Goal: Task Accomplishment & Management: Manage account settings

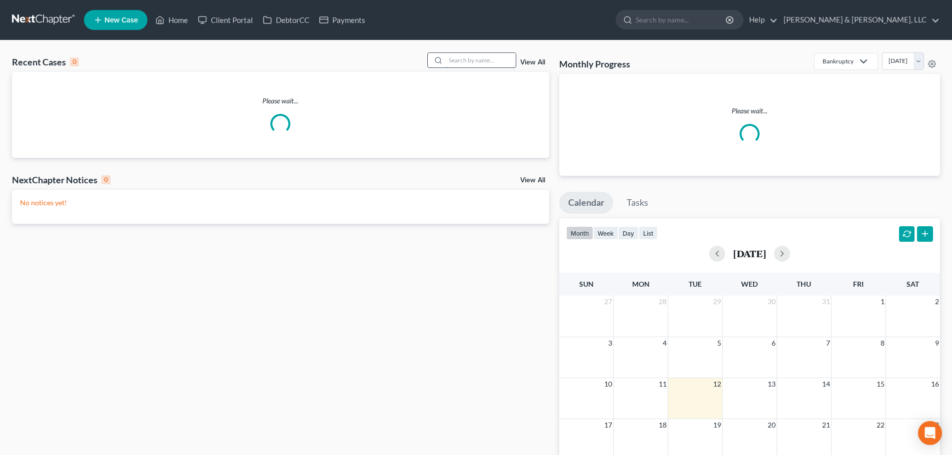
click at [472, 59] on input "search" at bounding box center [481, 60] width 70 height 14
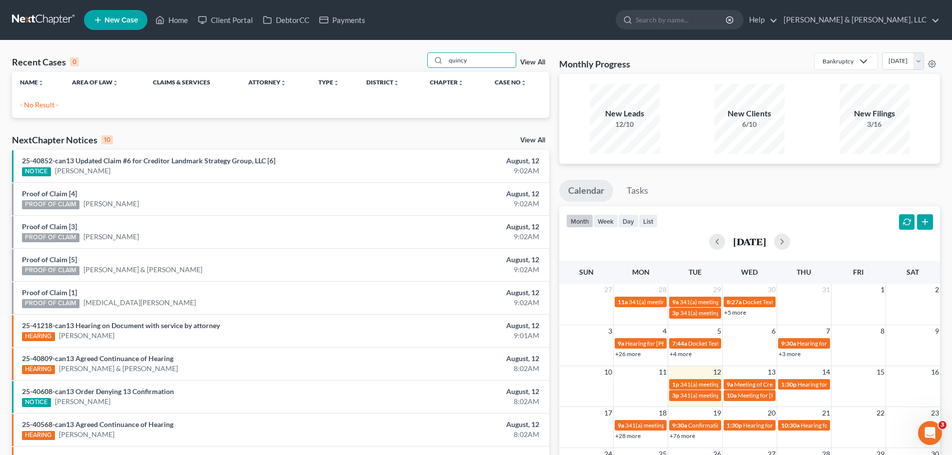
drag, startPoint x: 477, startPoint y: 62, endPoint x: 403, endPoint y: 62, distance: 73.5
click at [403, 62] on div "Recent Cases 0 quincy View All" at bounding box center [280, 61] width 537 height 19
type input "[PERSON_NAME]"
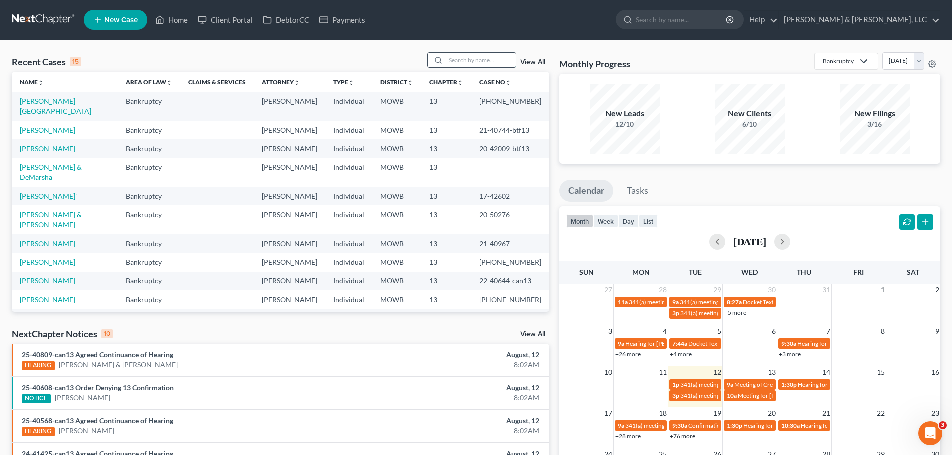
click at [458, 57] on input "search" at bounding box center [481, 60] width 70 height 14
type input "ballinger"
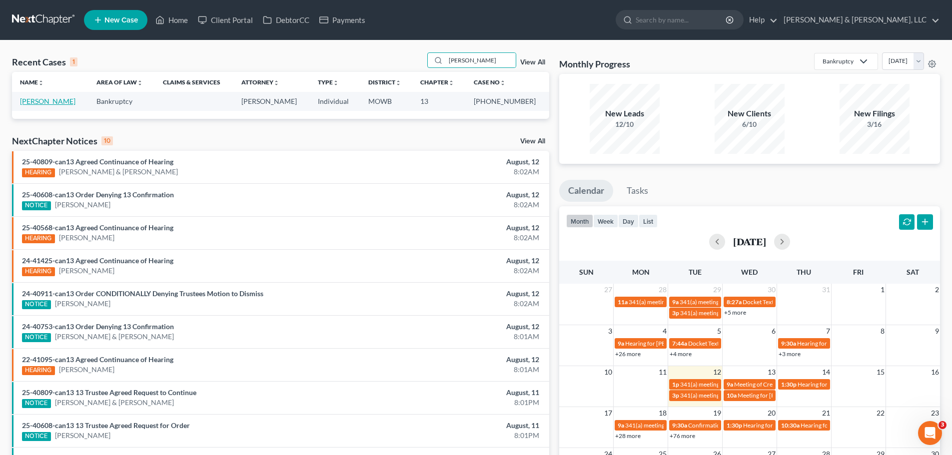
click at [75, 100] on link "[PERSON_NAME]" at bounding box center [47, 101] width 55 height 8
select select "6"
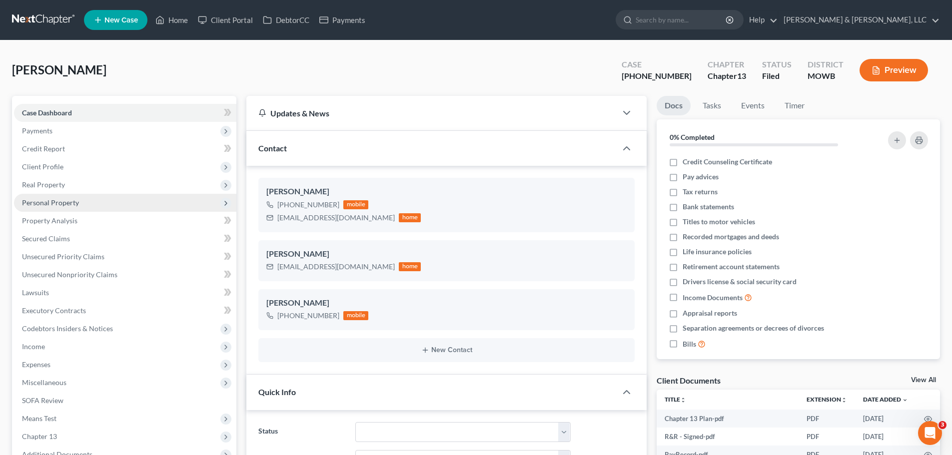
click at [80, 205] on span "Personal Property" at bounding box center [125, 203] width 222 height 18
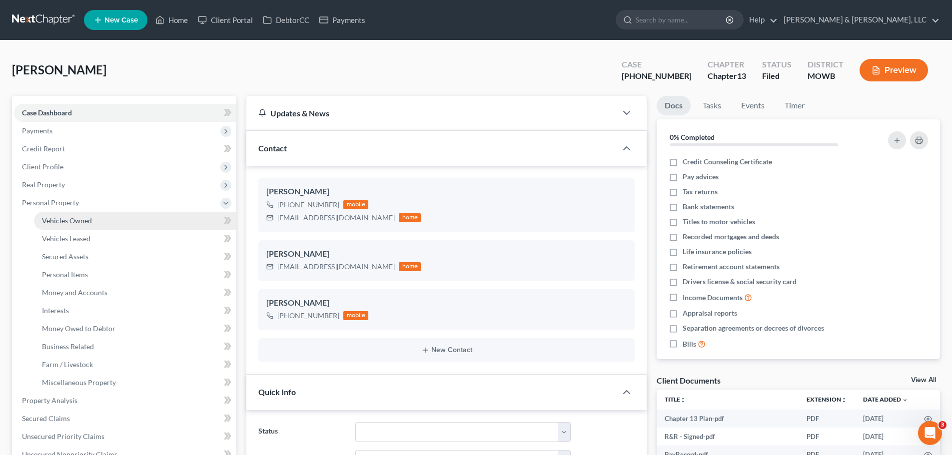
click at [84, 217] on span "Vehicles Owned" at bounding box center [67, 220] width 50 height 8
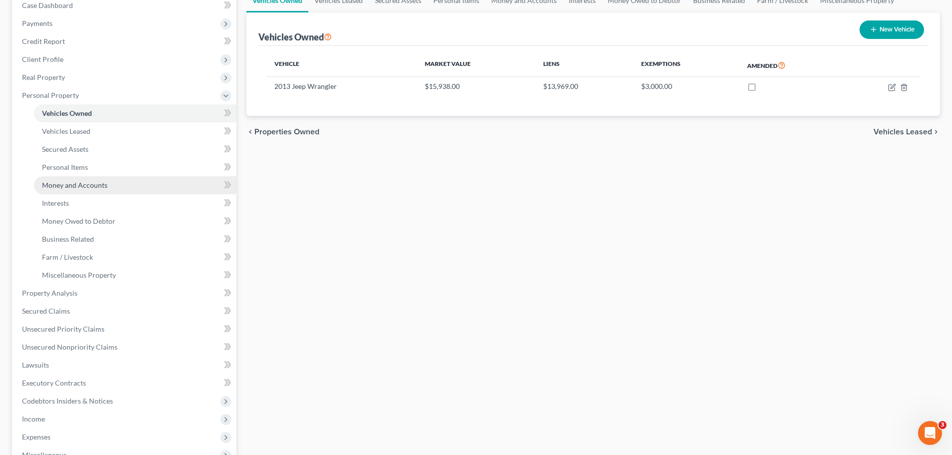
scroll to position [50, 0]
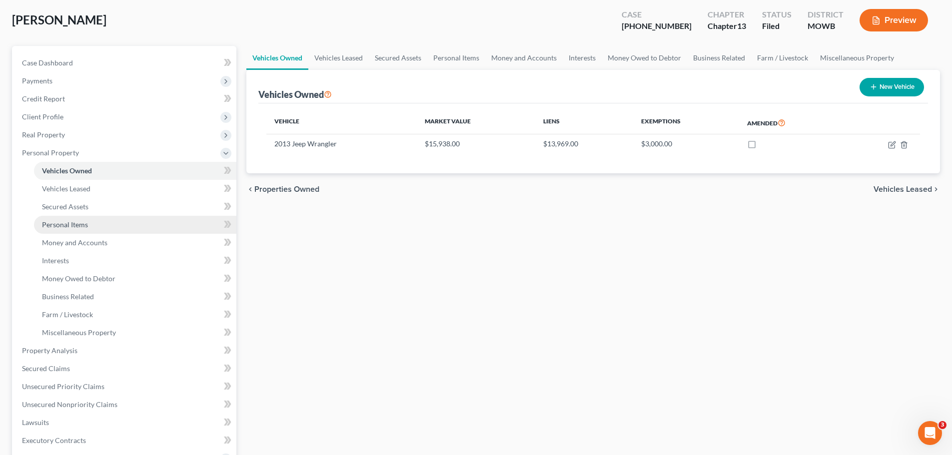
click at [73, 228] on span "Personal Items" at bounding box center [65, 224] width 46 height 8
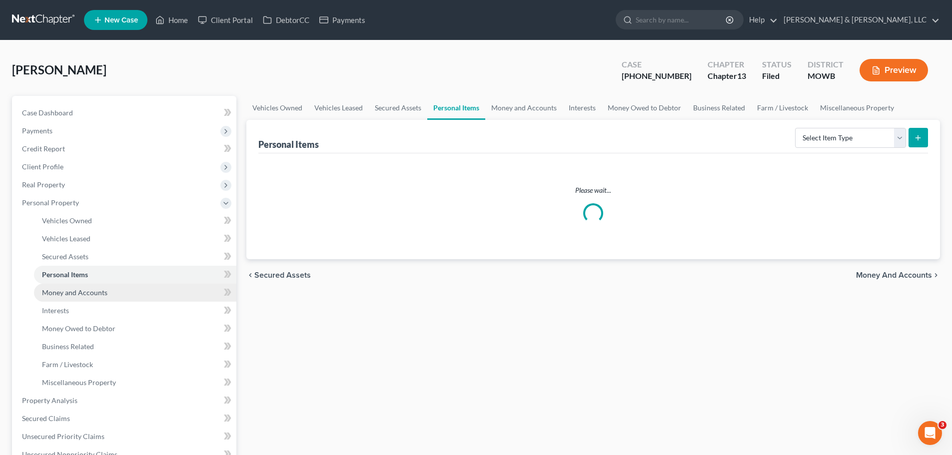
click at [113, 292] on link "Money and Accounts" at bounding box center [135, 293] width 202 height 18
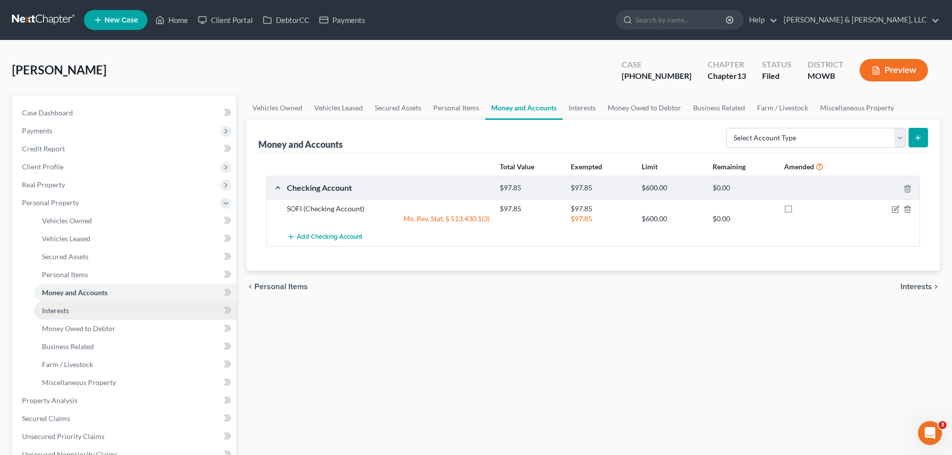
click at [93, 308] on link "Interests" at bounding box center [135, 311] width 202 height 18
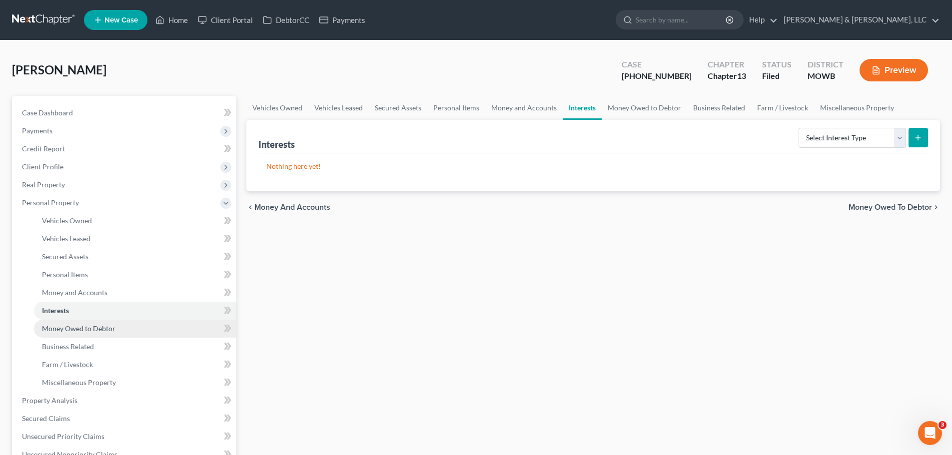
click at [93, 327] on span "Money Owed to Debtor" at bounding box center [78, 328] width 73 height 8
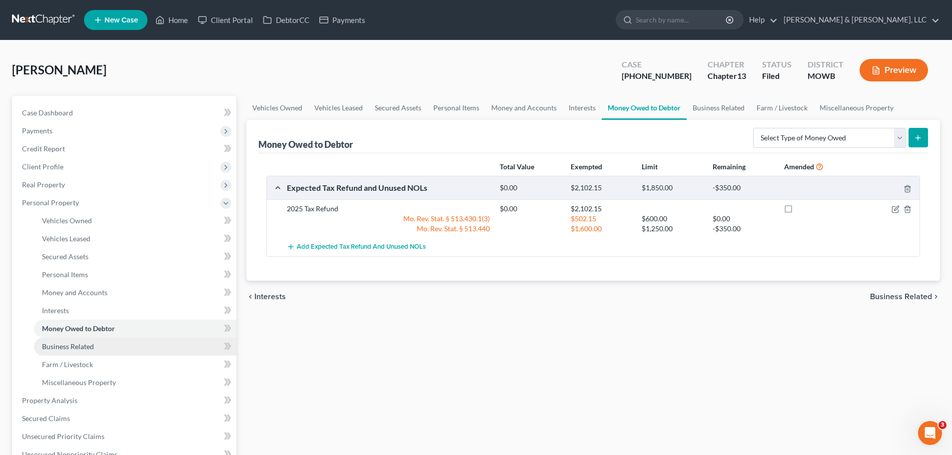
click at [124, 347] on link "Business Related" at bounding box center [135, 347] width 202 height 18
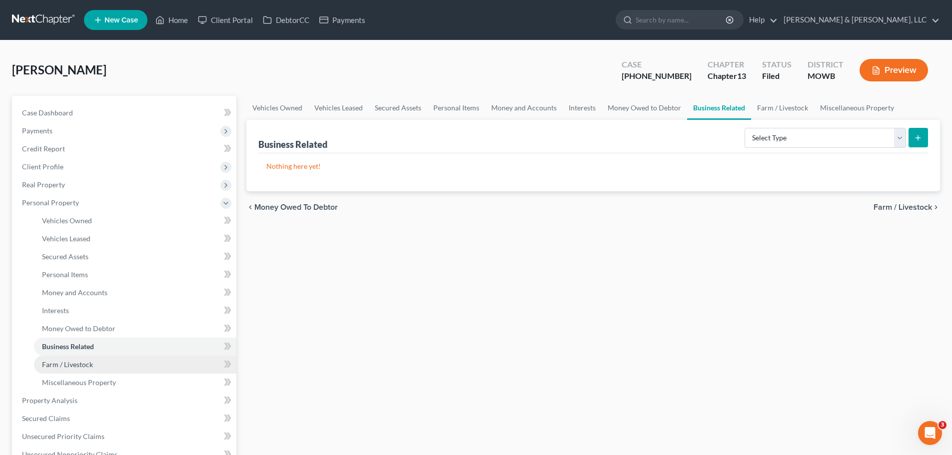
click at [109, 362] on link "Farm / Livestock" at bounding box center [135, 365] width 202 height 18
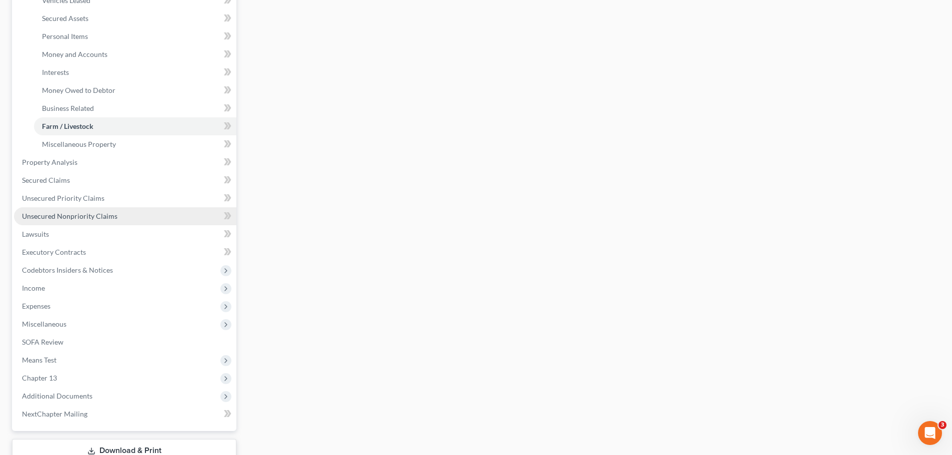
scroll to position [250, 0]
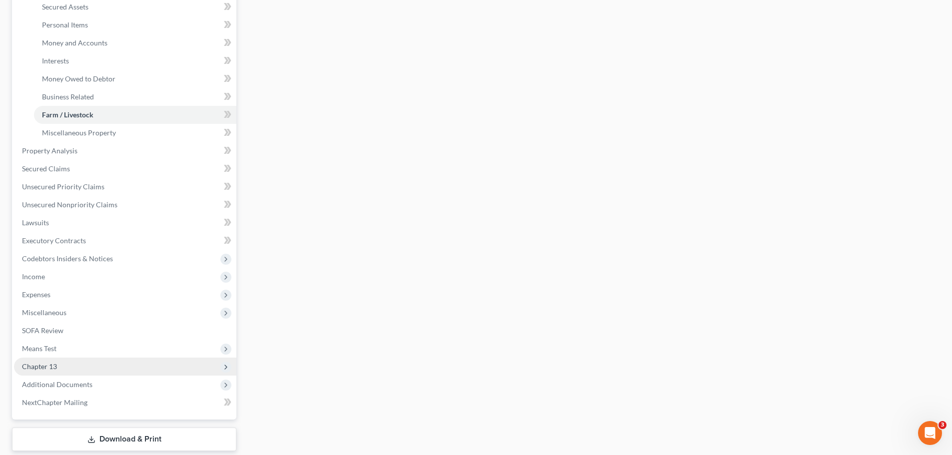
click at [58, 367] on span "Chapter 13" at bounding box center [125, 367] width 222 height 18
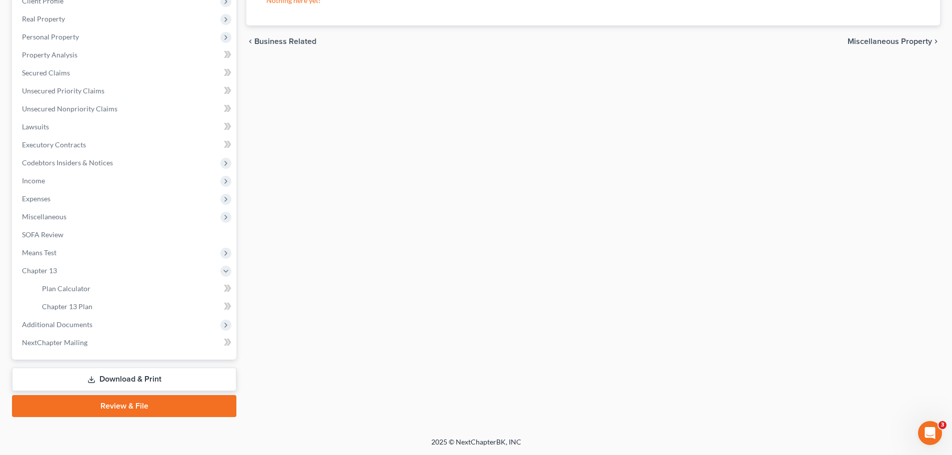
scroll to position [166, 0]
click at [74, 306] on span "Chapter 13 Plan" at bounding box center [67, 306] width 50 height 8
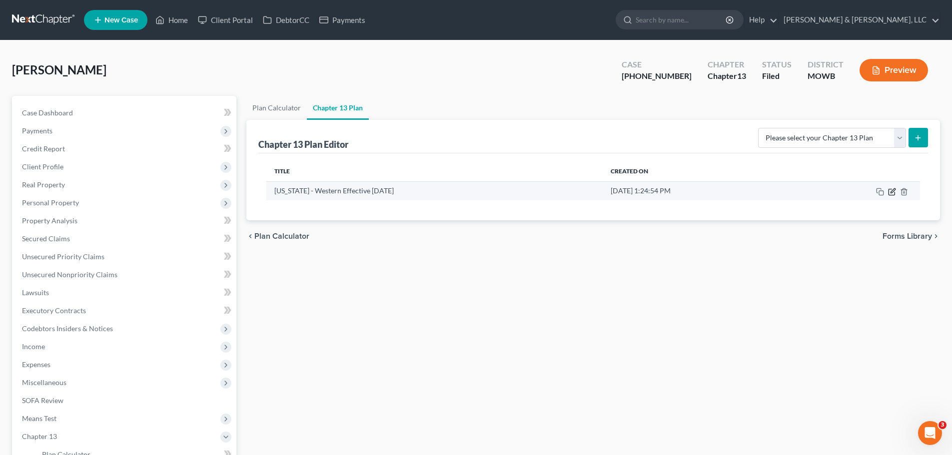
click at [892, 193] on icon "button" at bounding box center [892, 190] width 4 height 4
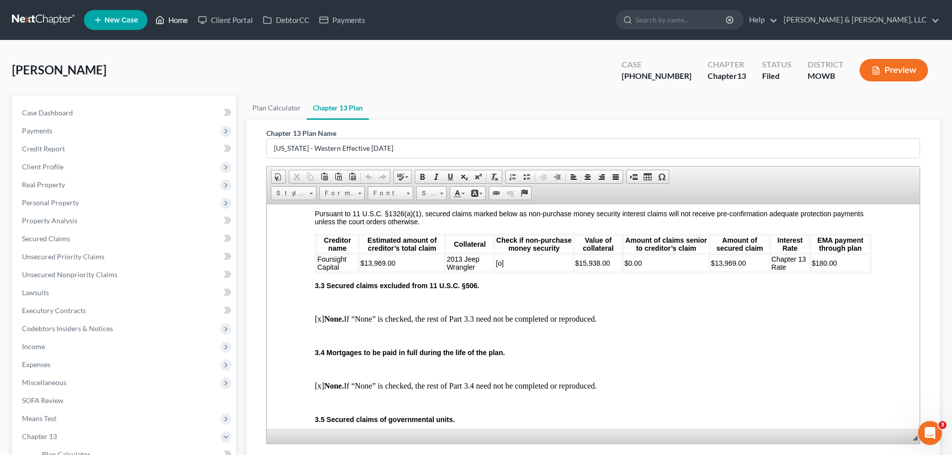
click at [185, 20] on link "Home" at bounding box center [171, 20] width 42 height 18
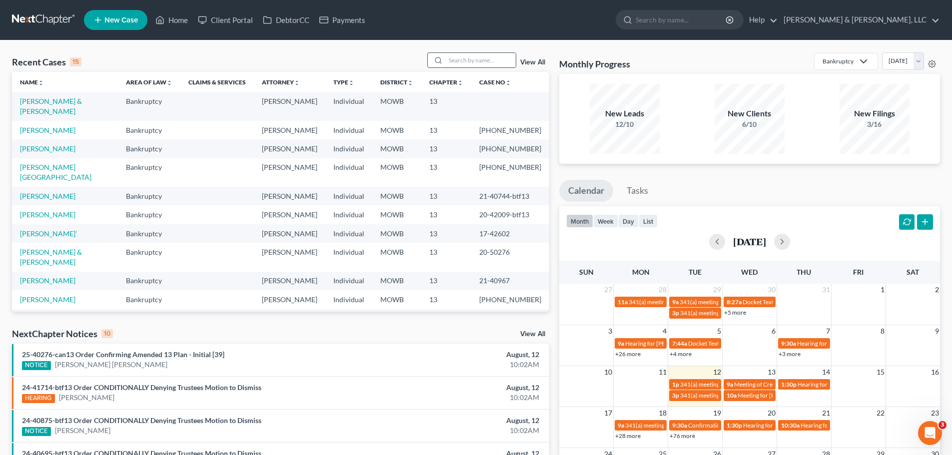
click at [479, 65] on input "search" at bounding box center [481, 60] width 70 height 14
type input "johnson"
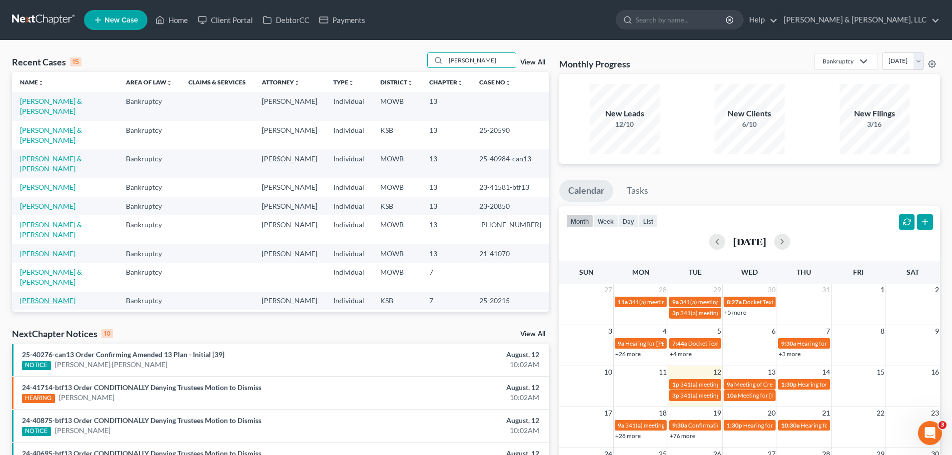
click at [47, 296] on link "[PERSON_NAME]" at bounding box center [47, 300] width 55 height 8
select select "2"
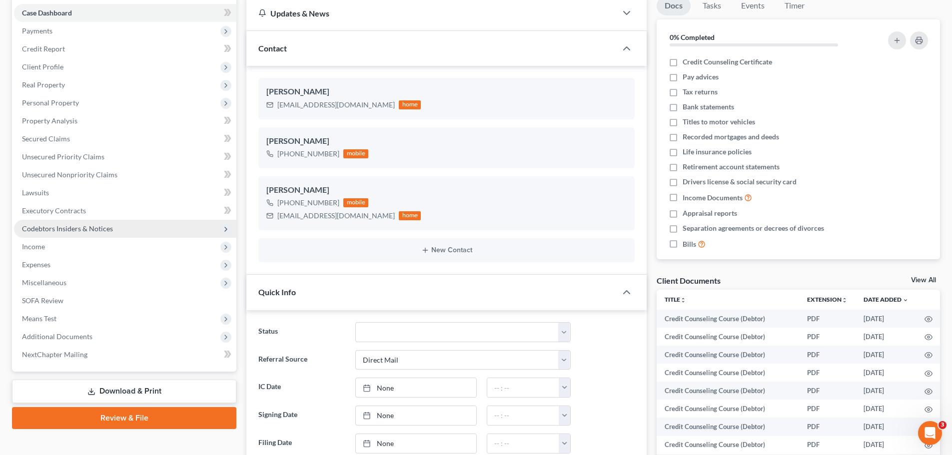
scroll to position [178, 0]
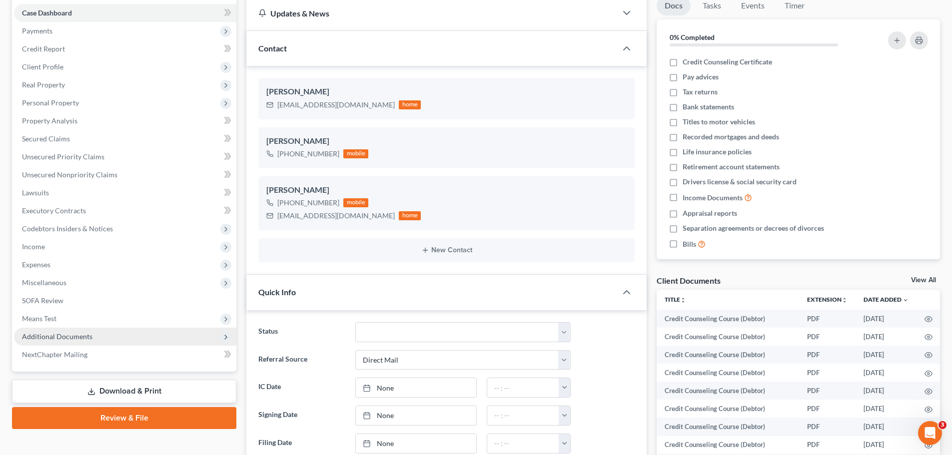
click at [68, 332] on span "Additional Documents" at bounding box center [57, 336] width 70 height 8
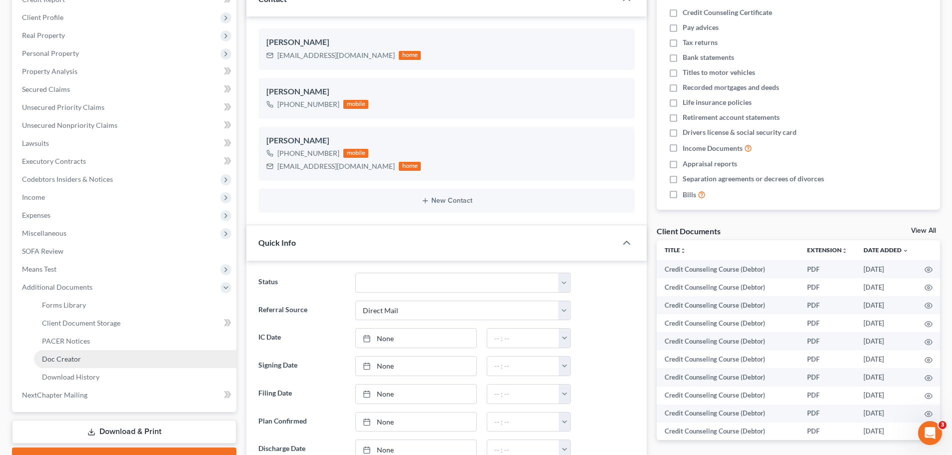
scroll to position [150, 0]
click at [69, 343] on span "PACER Notices" at bounding box center [66, 340] width 48 height 8
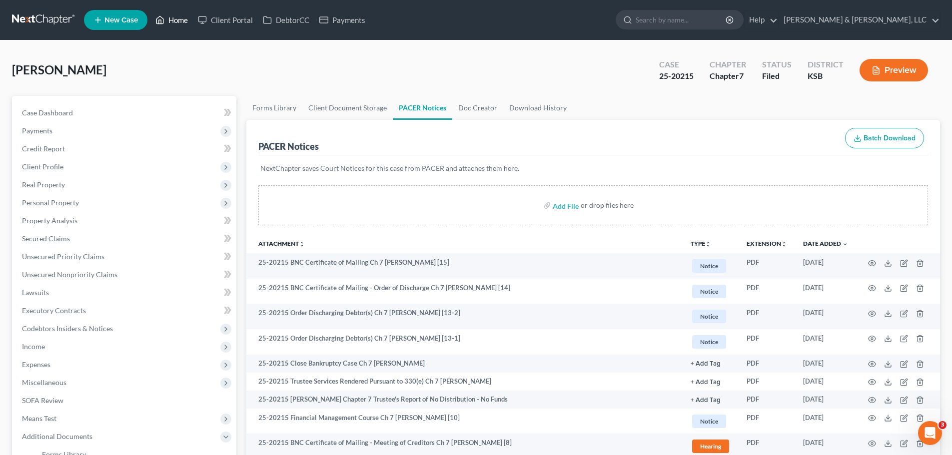
click at [175, 26] on link "Home" at bounding box center [171, 20] width 42 height 18
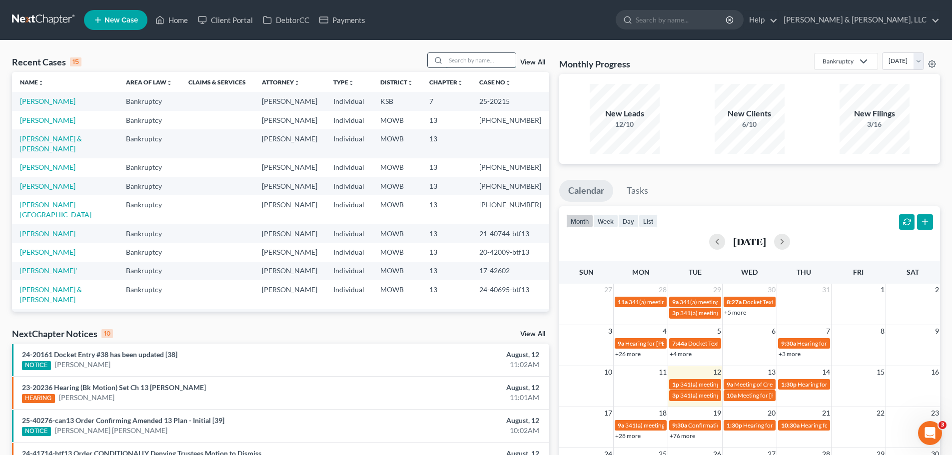
click at [468, 58] on input "search" at bounding box center [481, 60] width 70 height 14
type input "reynolds"
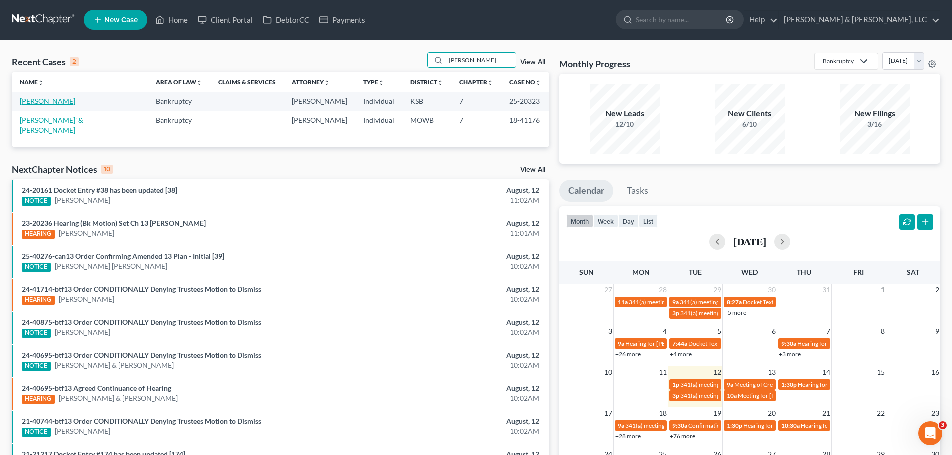
click at [66, 102] on link "[PERSON_NAME]" at bounding box center [47, 101] width 55 height 8
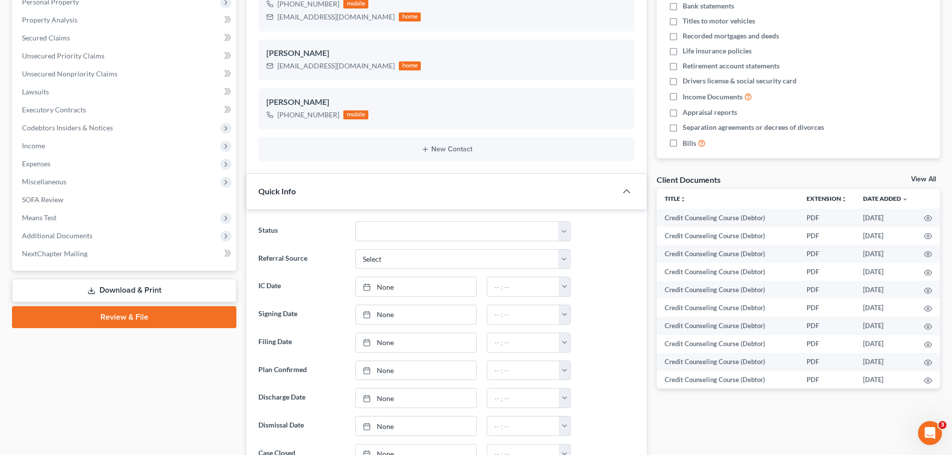
scroll to position [200, 0]
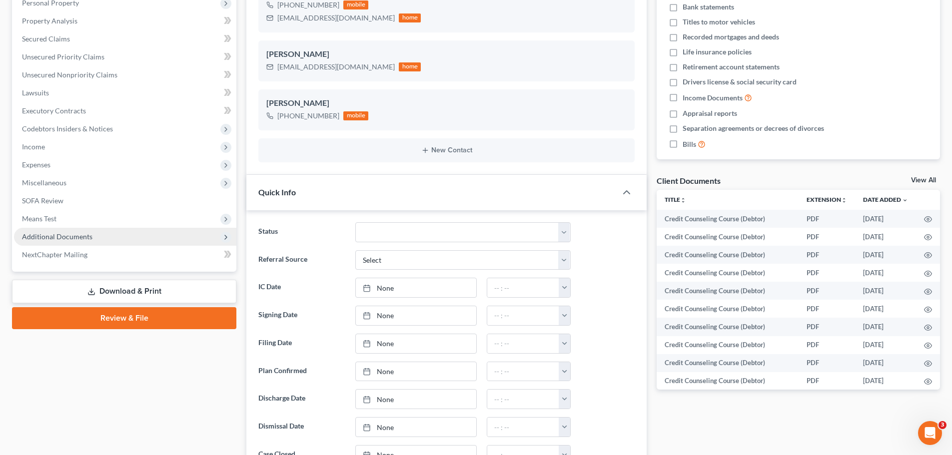
click at [84, 232] on span "Additional Documents" at bounding box center [57, 236] width 70 height 8
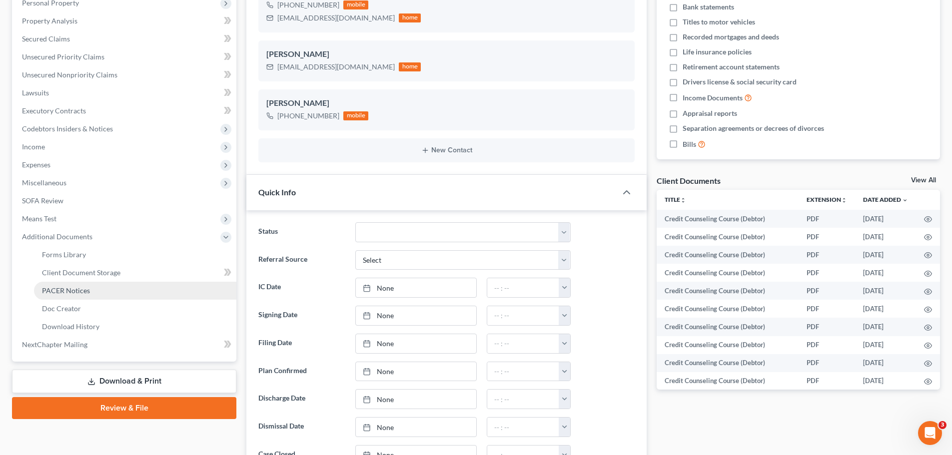
click at [86, 287] on span "PACER Notices" at bounding box center [66, 290] width 48 height 8
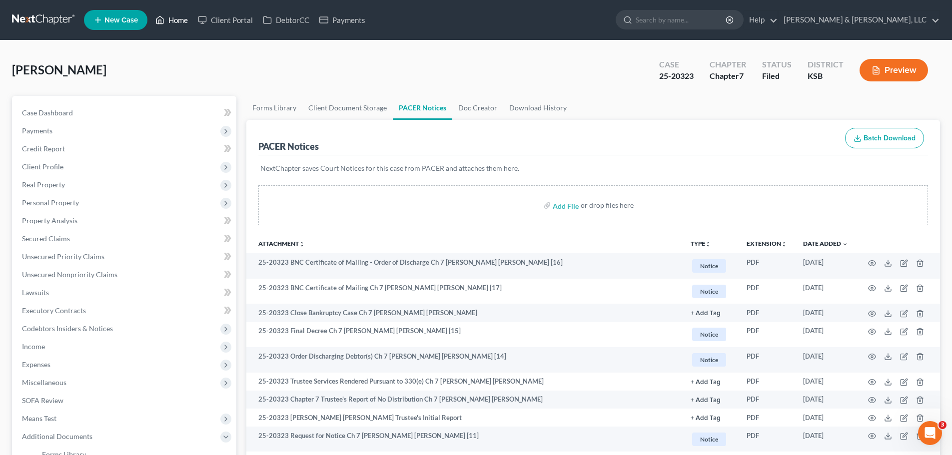
click at [185, 18] on link "Home" at bounding box center [171, 20] width 42 height 18
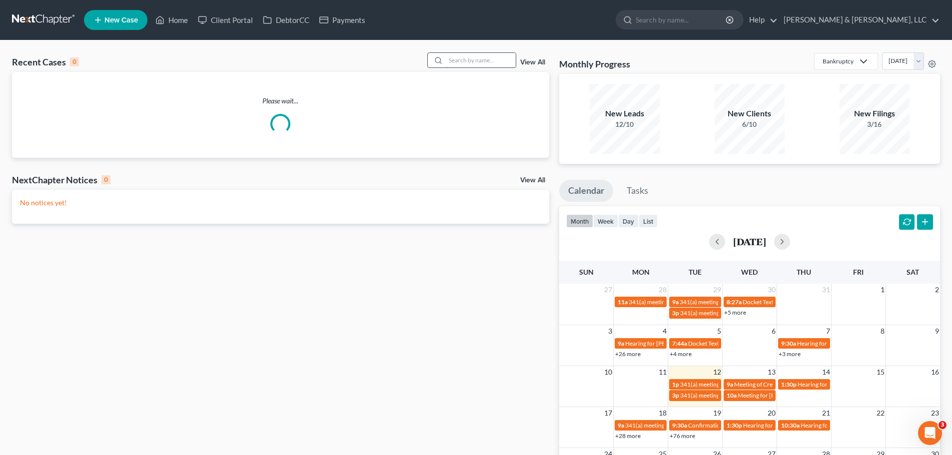
click at [476, 63] on input "search" at bounding box center [481, 60] width 70 height 14
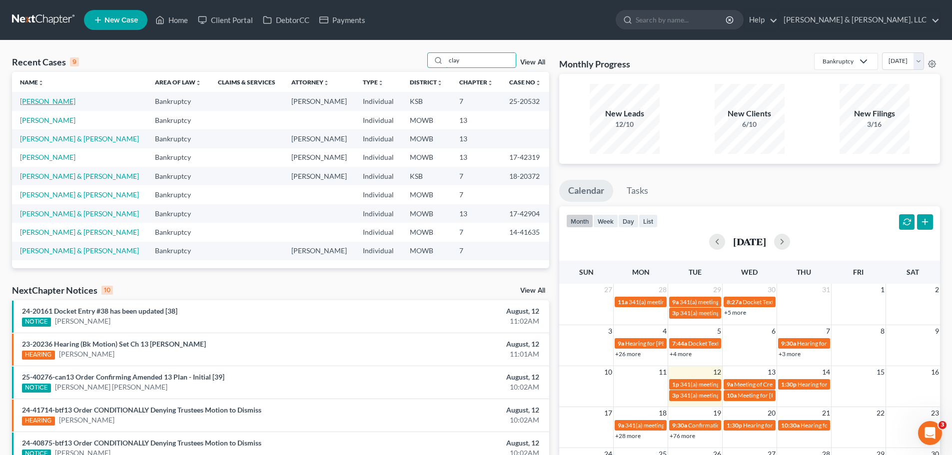
type input "clay"
click at [43, 105] on link "[PERSON_NAME]" at bounding box center [47, 101] width 55 height 8
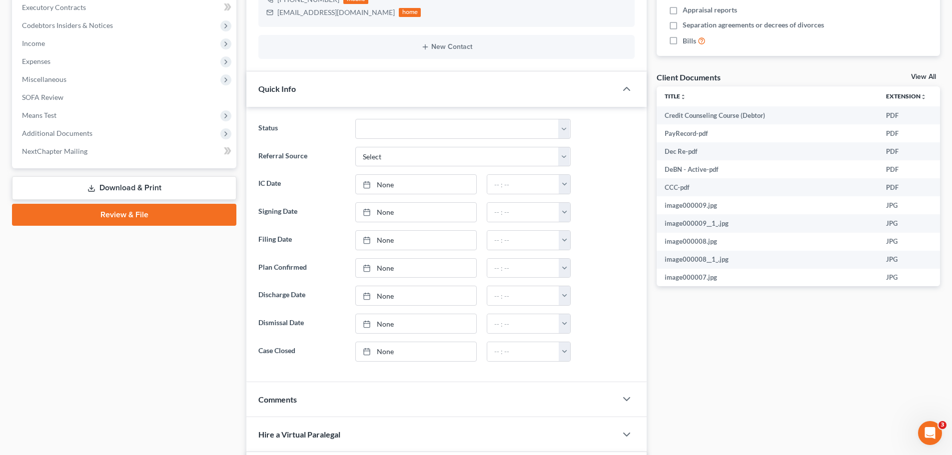
scroll to position [249, 0]
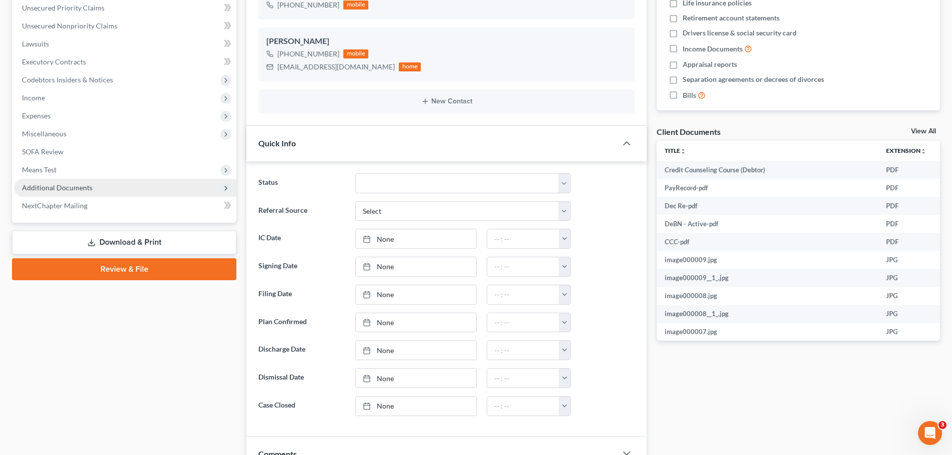
click at [66, 183] on span "Additional Documents" at bounding box center [57, 187] width 70 height 8
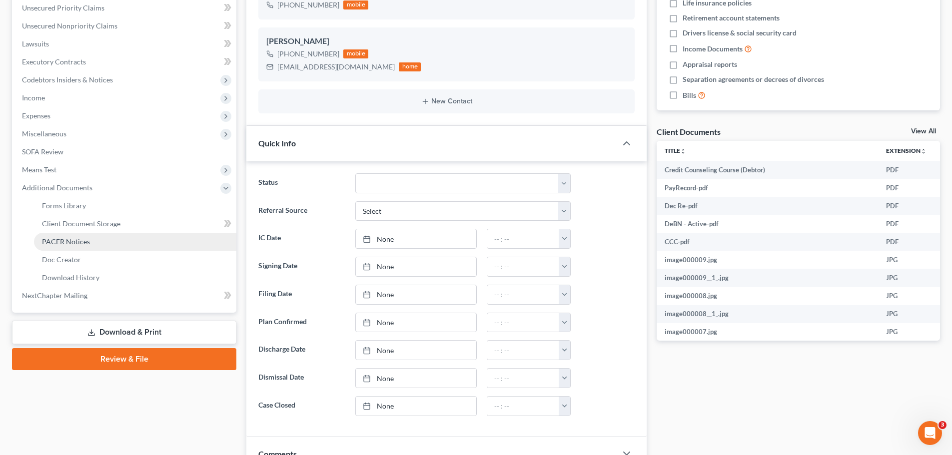
click at [79, 238] on span "PACER Notices" at bounding box center [66, 241] width 48 height 8
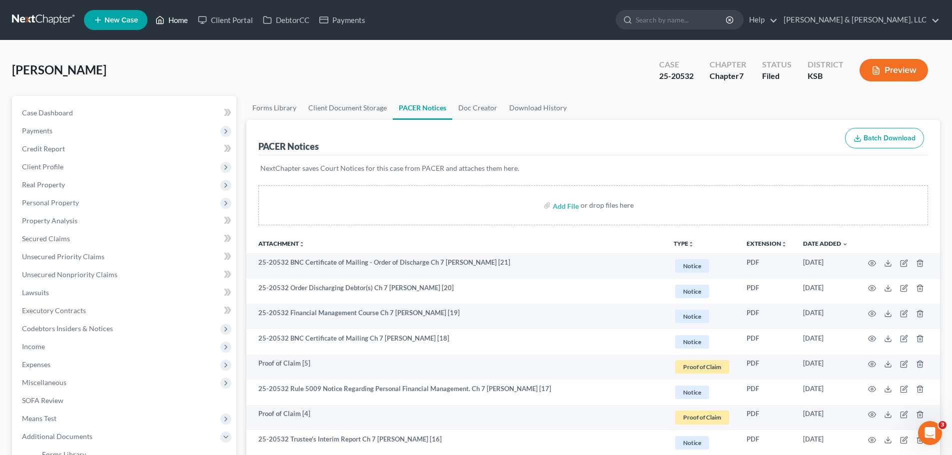
click at [170, 15] on link "Home" at bounding box center [171, 20] width 42 height 18
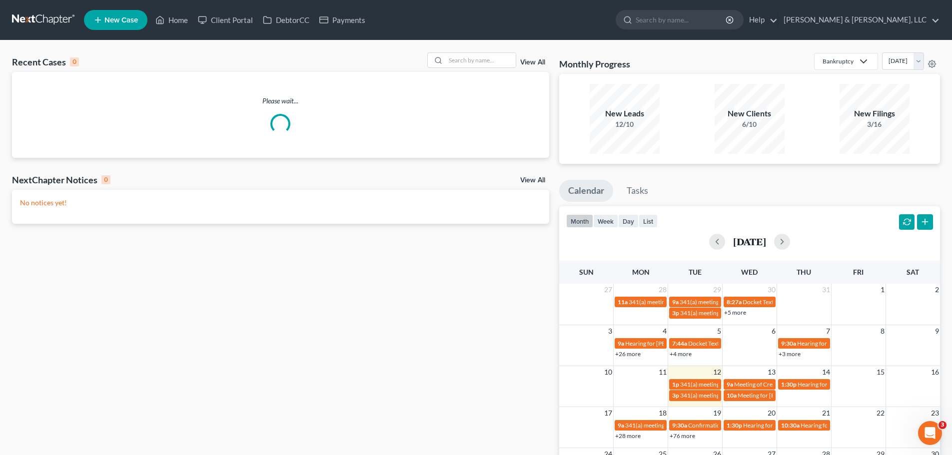
click at [466, 68] on div "Recent Cases 0 View All" at bounding box center [280, 61] width 537 height 19
click at [465, 62] on input "search" at bounding box center [481, 60] width 70 height 14
type input "bass"
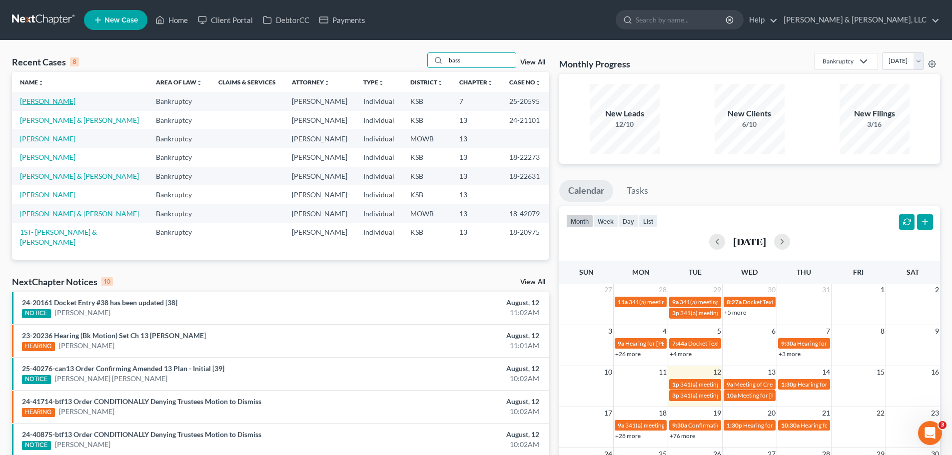
click at [54, 101] on link "[PERSON_NAME]" at bounding box center [47, 101] width 55 height 8
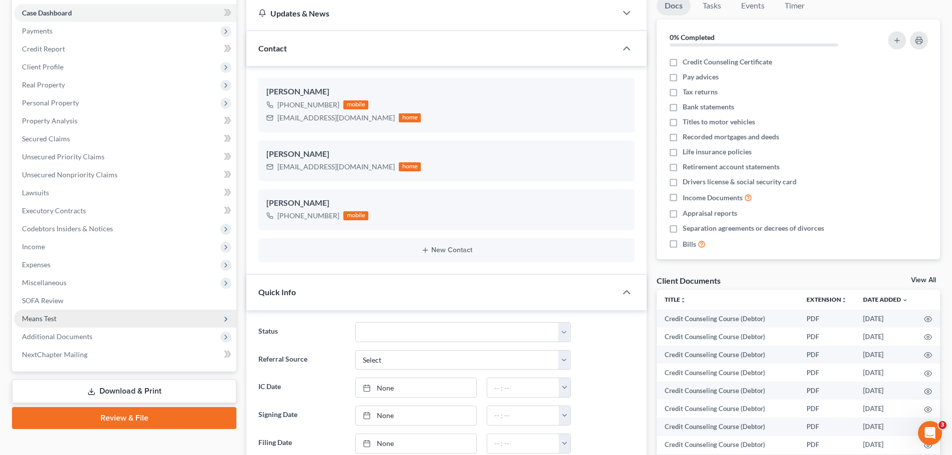
scroll to position [215, 0]
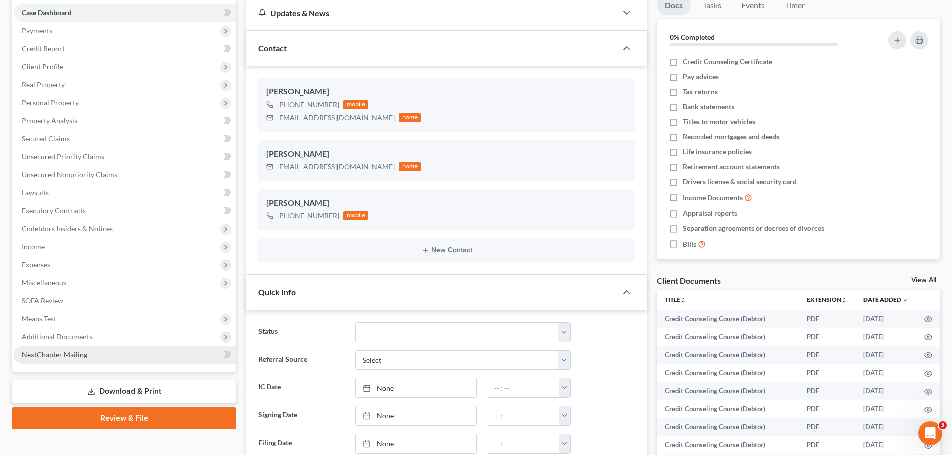
click at [90, 335] on span "Additional Documents" at bounding box center [57, 336] width 70 height 8
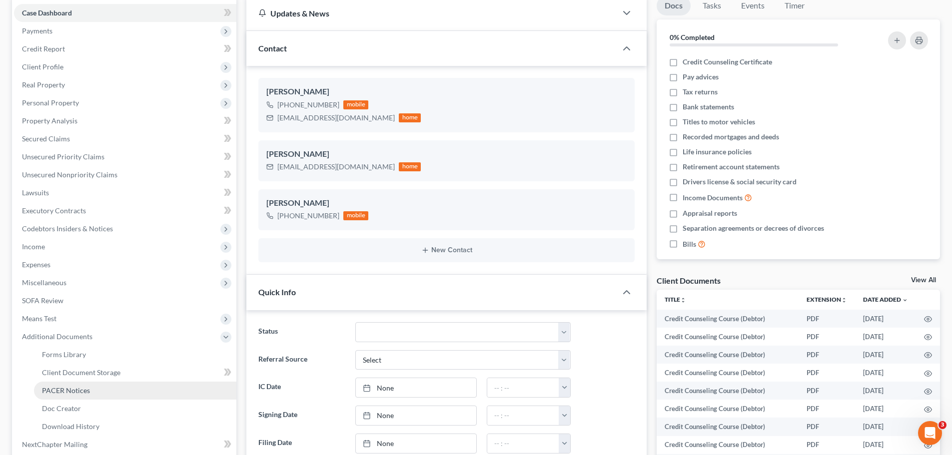
click at [86, 390] on span "PACER Notices" at bounding box center [66, 390] width 48 height 8
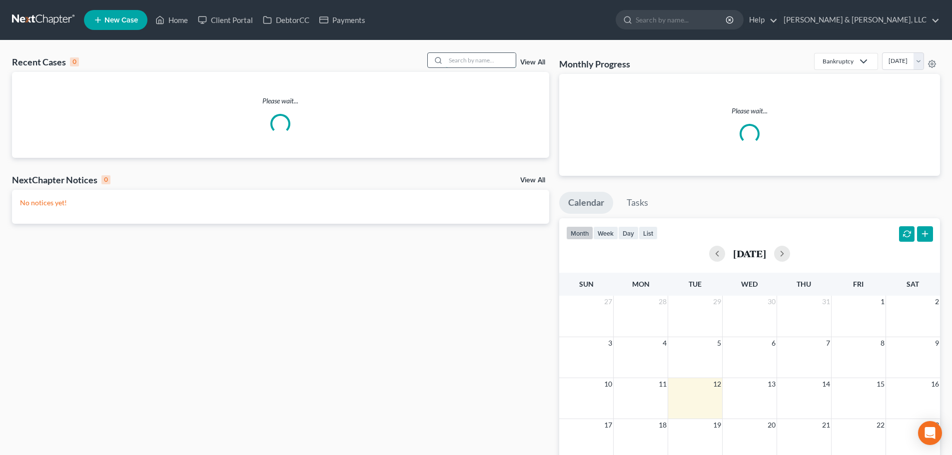
click at [496, 64] on input "search" at bounding box center [481, 60] width 70 height 14
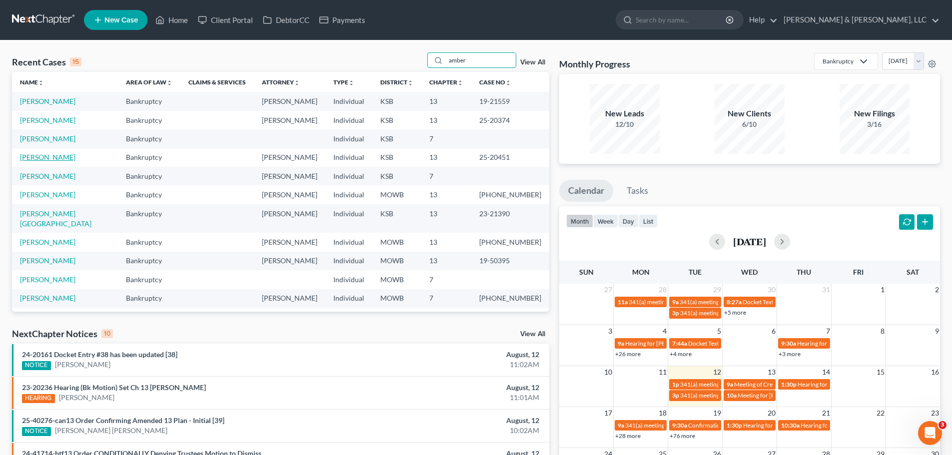
type input "amber"
click at [52, 159] on link "[PERSON_NAME]" at bounding box center [47, 157] width 55 height 8
select select "2"
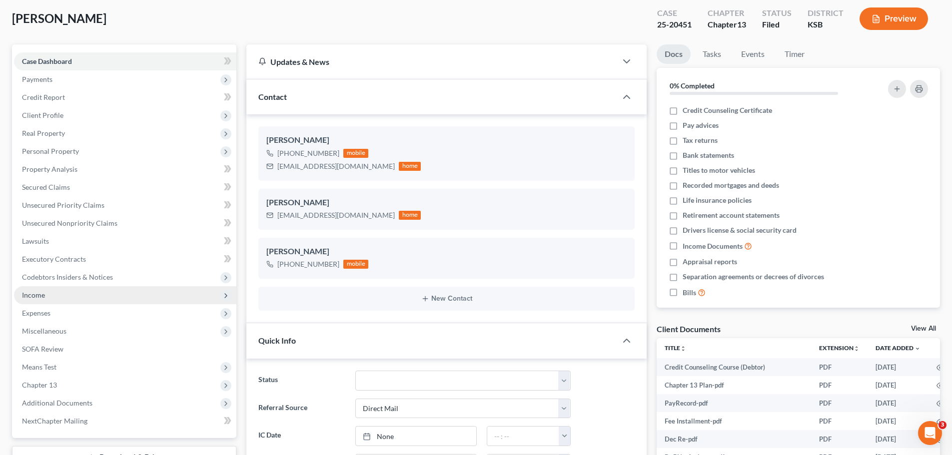
scroll to position [100, 0]
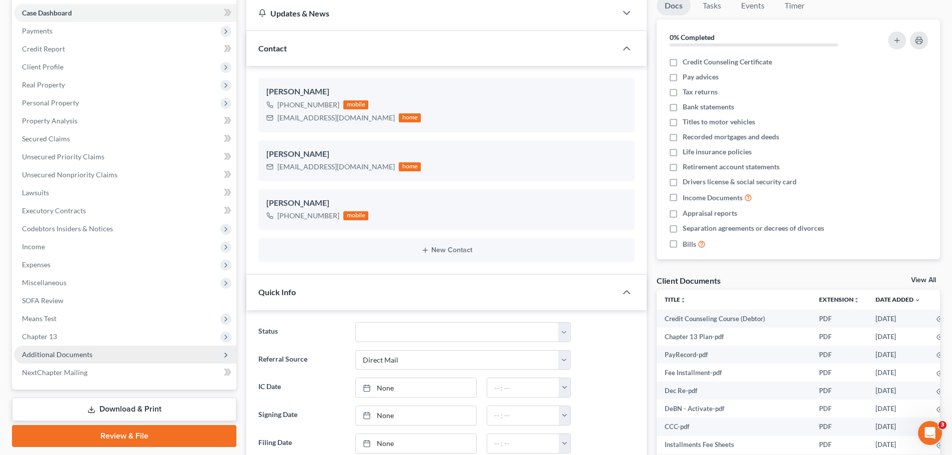
click at [88, 354] on span "Additional Documents" at bounding box center [57, 354] width 70 height 8
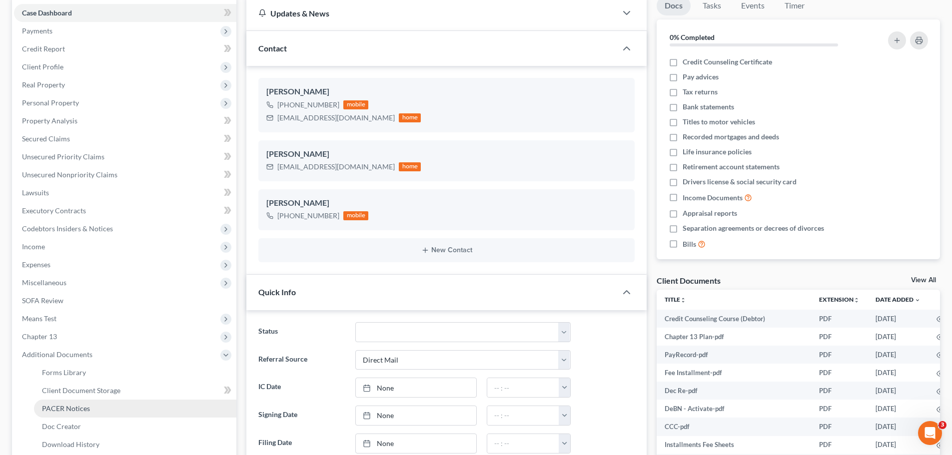
click at [90, 403] on link "PACER Notices" at bounding box center [135, 409] width 202 height 18
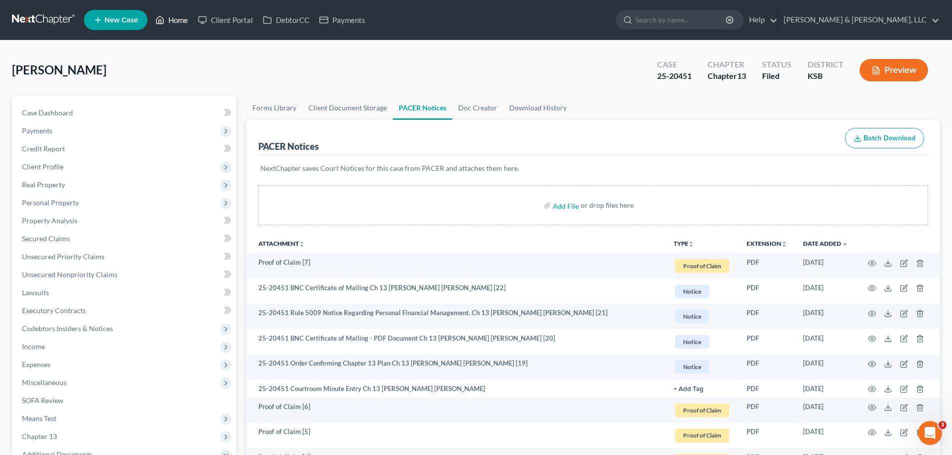
click at [183, 23] on link "Home" at bounding box center [171, 20] width 42 height 18
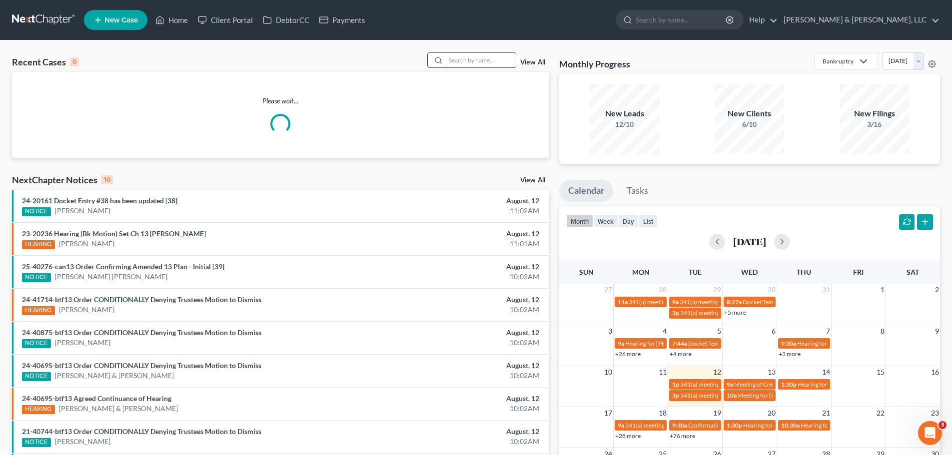
click at [469, 65] on input "search" at bounding box center [481, 60] width 70 height 14
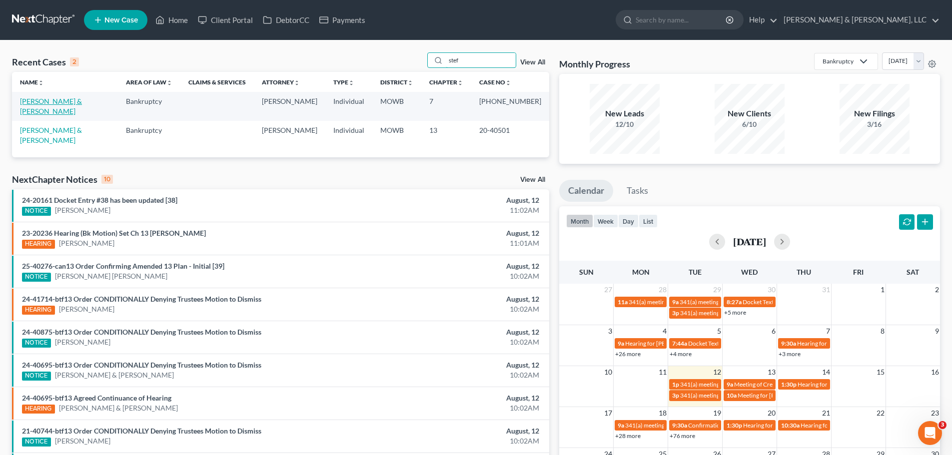
type input "stef"
click at [68, 98] on link "[PERSON_NAME] & [PERSON_NAME]" at bounding box center [51, 106] width 62 height 18
select select "2"
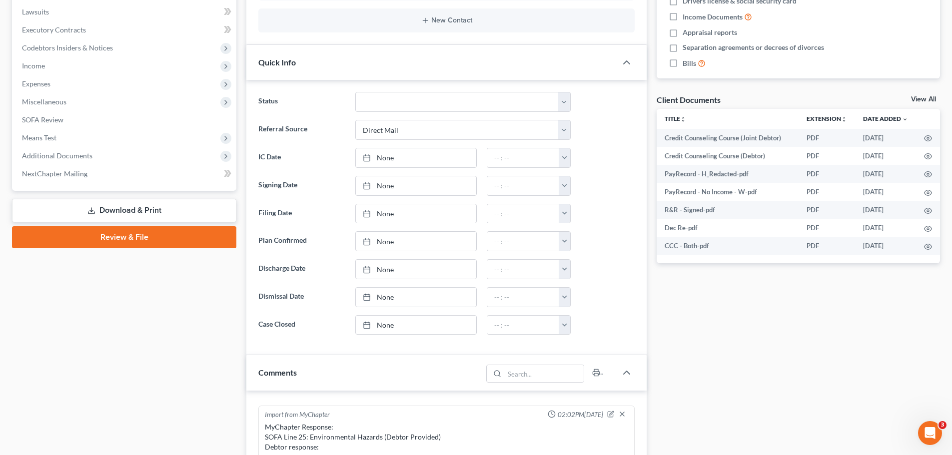
scroll to position [300, 0]
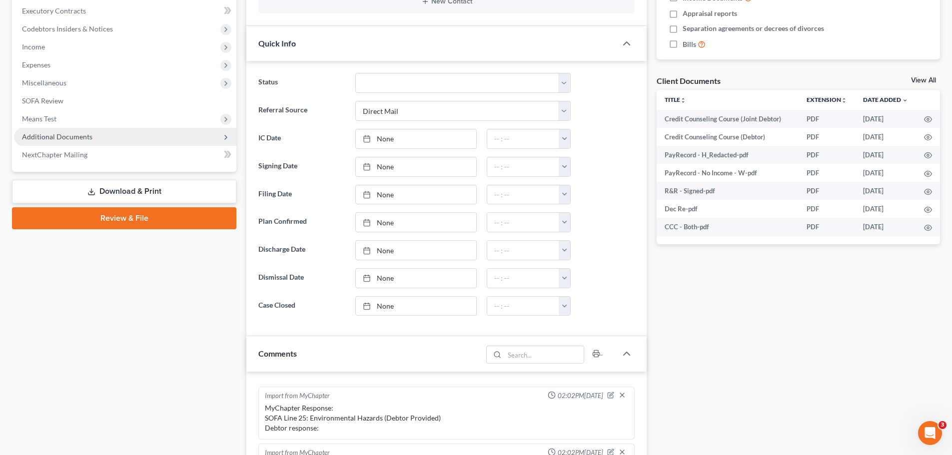
click at [82, 141] on span "Additional Documents" at bounding box center [125, 137] width 222 height 18
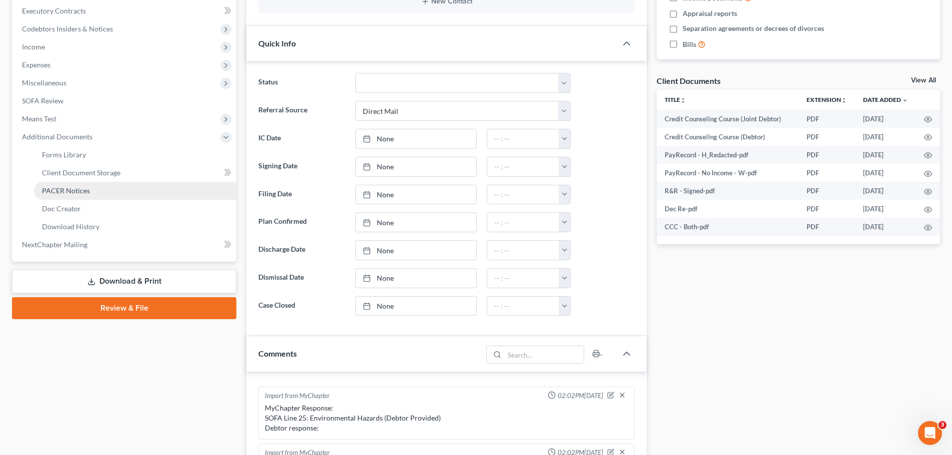
click at [89, 184] on link "PACER Notices" at bounding box center [135, 191] width 202 height 18
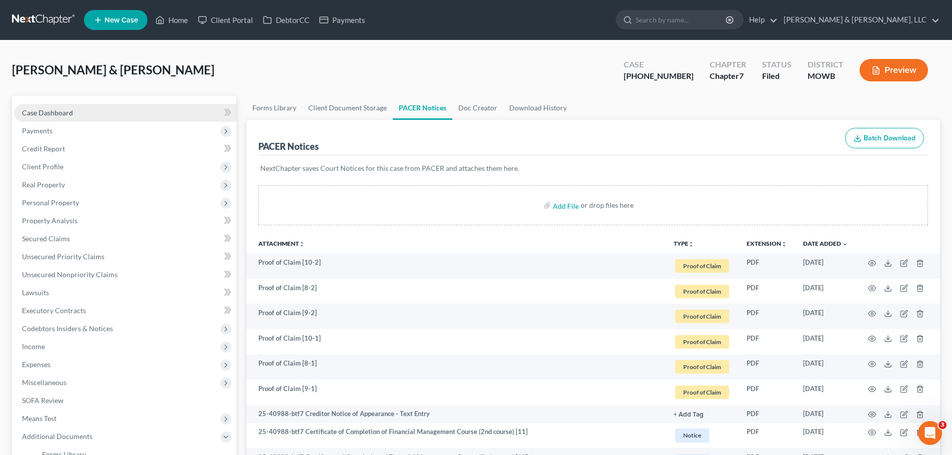
click at [73, 109] on link "Case Dashboard" at bounding box center [125, 113] width 222 height 18
select select "2"
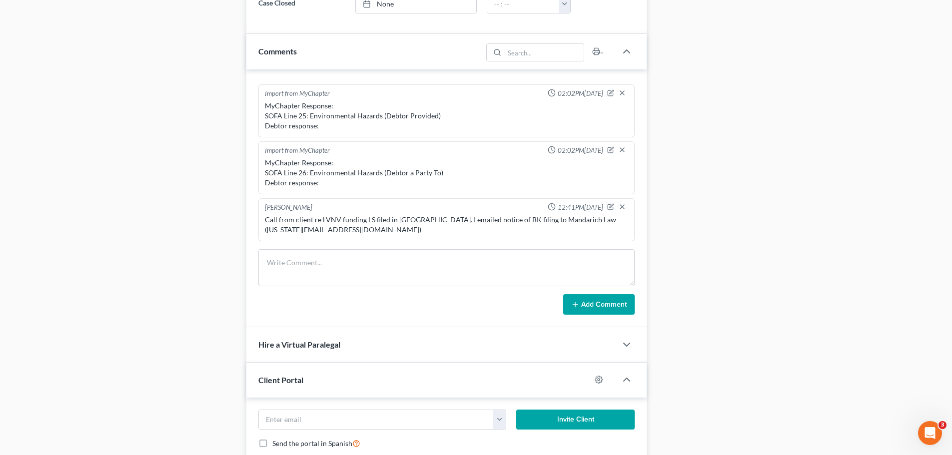
scroll to position [725, 0]
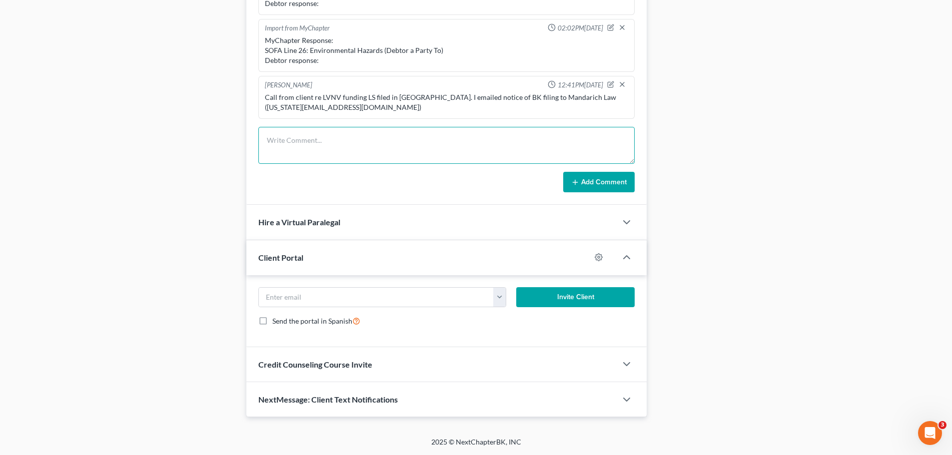
click at [380, 135] on textarea at bounding box center [446, 145] width 376 height 37
drag, startPoint x: 267, startPoint y: 158, endPoint x: 407, endPoint y: 151, distance: 140.1
click at [407, 151] on textarea "TR requested - 1. 2024 Taxes 2. Checking Statements - Apr through [DATE]" at bounding box center [446, 145] width 376 height 37
click at [415, 147] on textarea "TR requested - 1. 2024 Taxes 2. Checking Statements - Apr through [DATE]" at bounding box center [446, 145] width 376 height 37
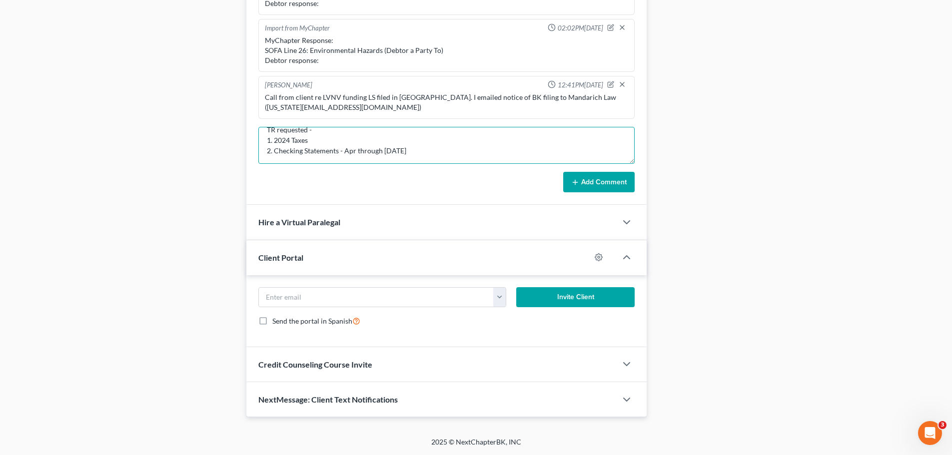
scroll to position [12, 0]
paste textarea "2. Checking Statements - Apr through [DATE]"
click at [268, 160] on textarea "TR requested - 1. 2024 Taxes 2. Checking Statements - Apr through [DATE] 2. Che…" at bounding box center [446, 145] width 376 height 37
drag, startPoint x: 268, startPoint y: 159, endPoint x: 301, endPoint y: 157, distance: 32.5
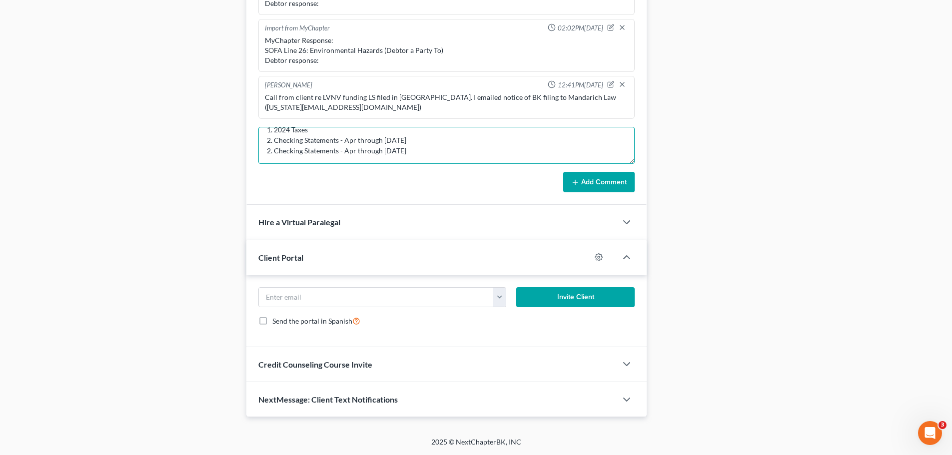
click at [301, 157] on textarea "TR requested - 1. 2024 Taxes 2. Checking Statements - Apr through [DATE] 2. Che…" at bounding box center [446, 145] width 376 height 37
click at [459, 153] on textarea "TR requested - 1. 2024 Taxes 2. Checking Statements - Apr through [DATE] 3. Mon…" at bounding box center [446, 145] width 376 height 37
paste textarea "2. Checking Statements - Apr through [DATE]"
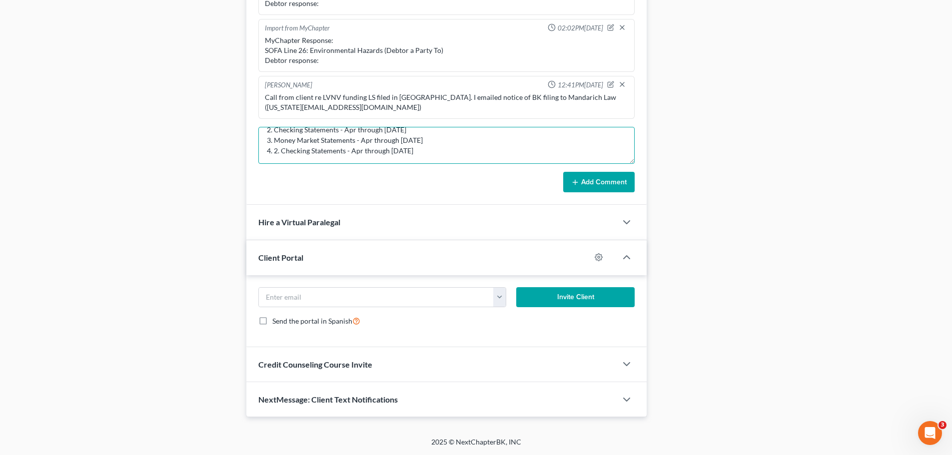
drag, startPoint x: 309, startPoint y: 161, endPoint x: 274, endPoint y: 164, distance: 34.6
click at [274, 164] on form "TR requested - 1. 2024 Taxes 2. Checking Statements - Apr through [DATE] 3. Mon…" at bounding box center [446, 160] width 376 height 66
type textarea "TR requested - 1. 2024 Taxes 2. Checking Statements - Apr through [DATE] 3. Mon…"
click at [581, 180] on button "Add Comment" at bounding box center [598, 182] width 71 height 21
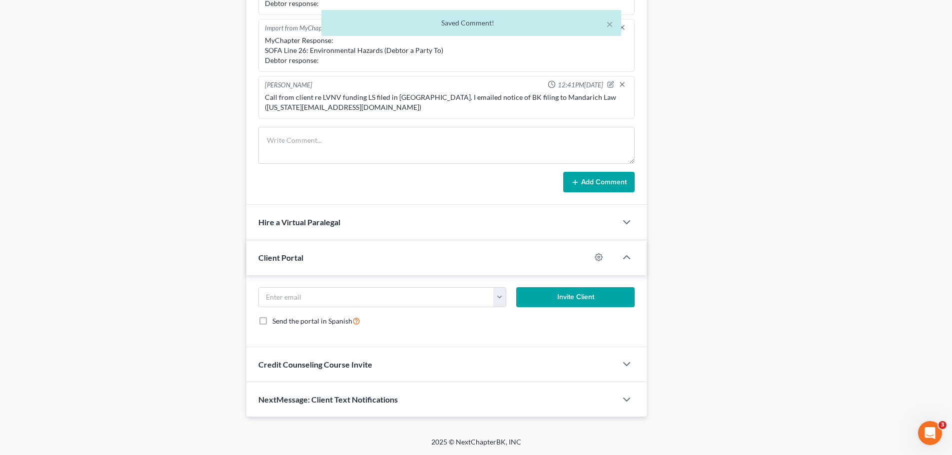
scroll to position [302, 0]
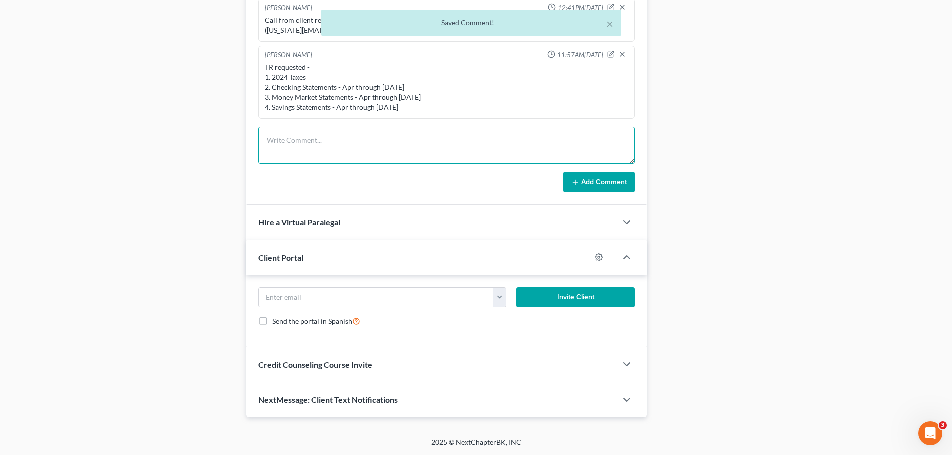
click at [394, 135] on textarea at bounding box center [446, 145] width 376 height 37
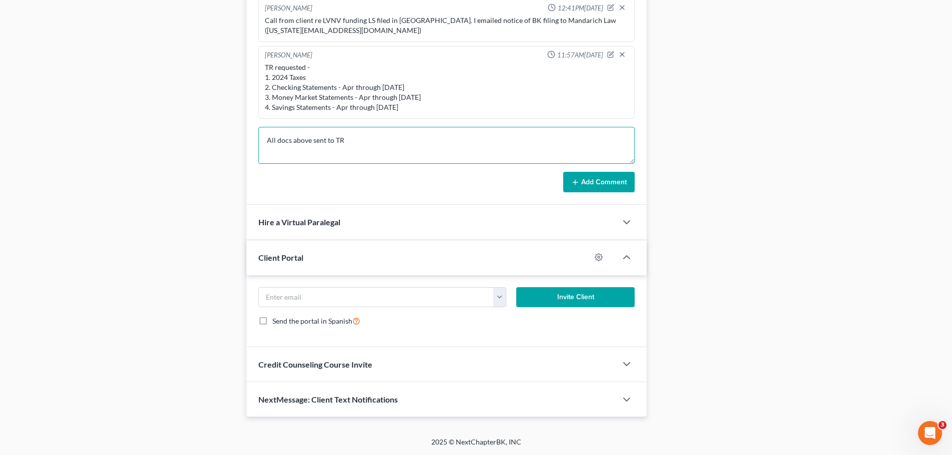
type textarea "All docs above sent to TR"
click at [585, 183] on button "Add Comment" at bounding box center [598, 182] width 71 height 21
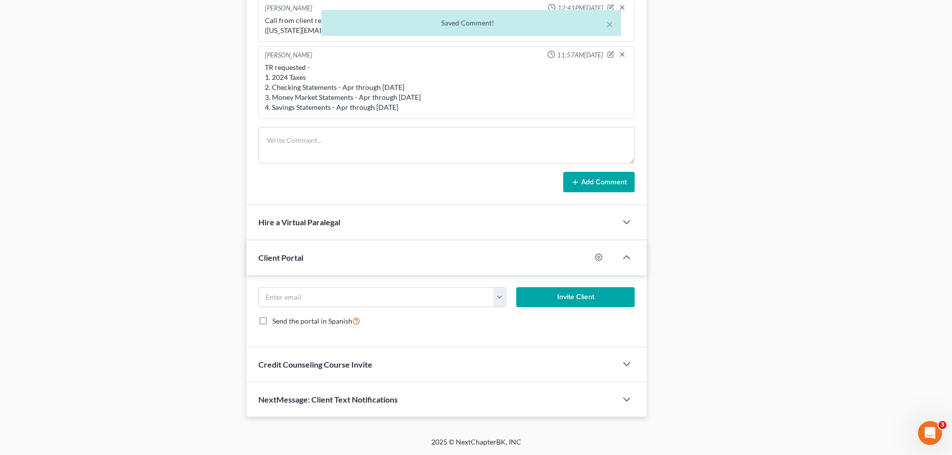
scroll to position [339, 0]
